Goal: Task Accomplishment & Management: Complete application form

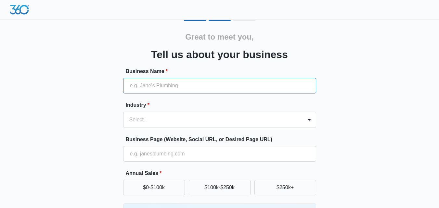
click at [185, 89] on input "Business Name *" at bounding box center [219, 86] width 193 height 16
paste input "E-Wheels Warehouse"
type input "E-Wheels Warehouse"
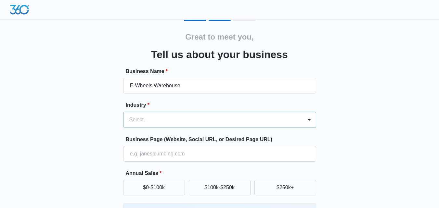
click at [155, 119] on div at bounding box center [211, 119] width 165 height 9
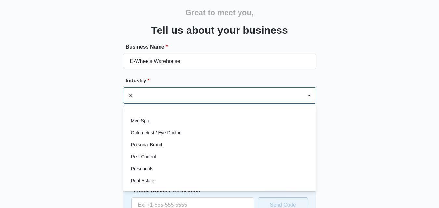
scroll to position [22, 0]
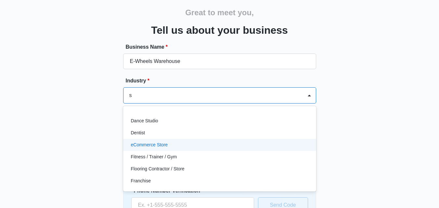
click at [169, 139] on div "Assisted Living Consultant Dance Studio Dentist eCommerce Store Fitness / Train…" at bounding box center [219, 149] width 193 height 75
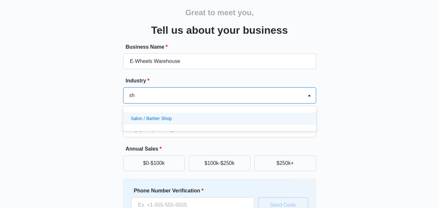
scroll to position [0, 0]
type input "s"
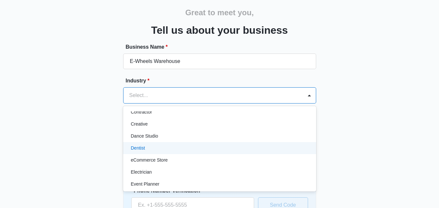
scroll to position [130, 0]
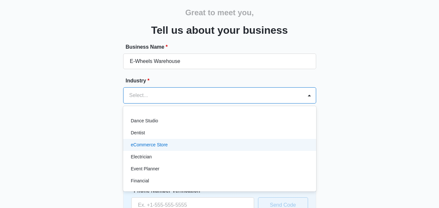
click at [176, 144] on div "eCommerce Store" at bounding box center [219, 145] width 176 height 7
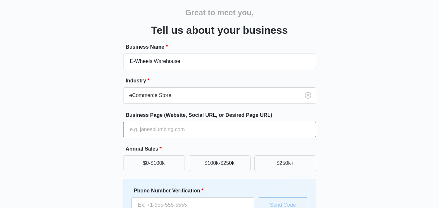
click at [162, 129] on input "Business Page (Website, Social URL, or Desired Page URL)" at bounding box center [219, 130] width 193 height 16
paste input "[URL][DOMAIN_NAME]"
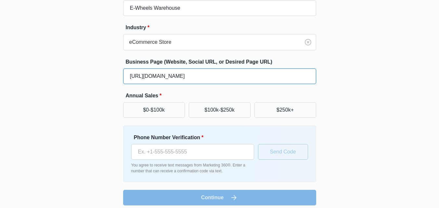
scroll to position [83, 0]
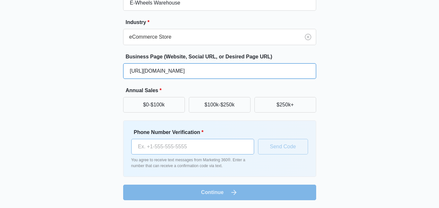
type input "[URL][DOMAIN_NAME]"
click at [161, 147] on input "Phone Number Verification *" at bounding box center [192, 147] width 123 height 16
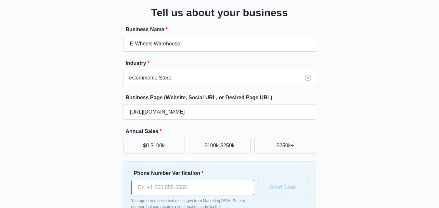
scroll to position [18, 0]
